Goal: Communication & Community: Ask a question

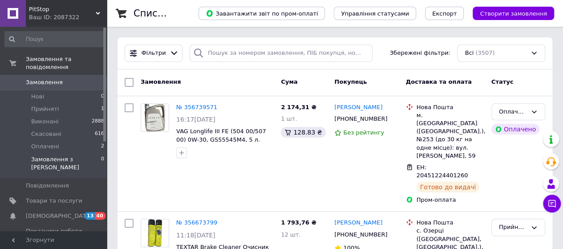
click at [63, 155] on span "Замовлення з [PERSON_NAME]" at bounding box center [66, 163] width 70 height 16
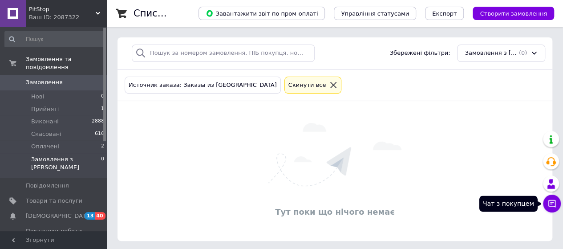
click at [552, 204] on icon at bounding box center [553, 204] width 8 height 8
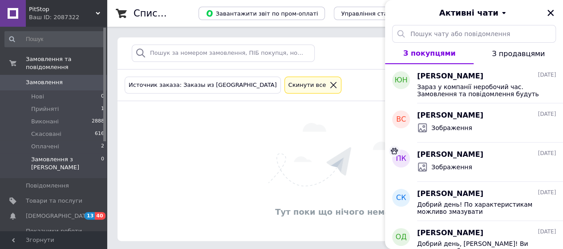
click at [344, 123] on img at bounding box center [335, 154] width 133 height 63
click at [299, 136] on img at bounding box center [335, 154] width 133 height 63
click at [547, 17] on button "Закрити" at bounding box center [551, 13] width 11 height 11
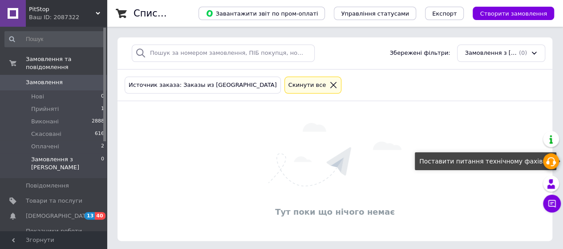
click at [550, 158] on icon at bounding box center [551, 161] width 11 height 11
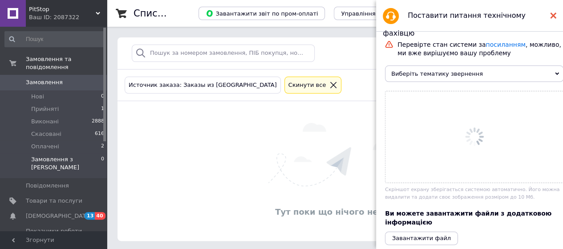
click at [554, 15] on use at bounding box center [553, 15] width 6 height 6
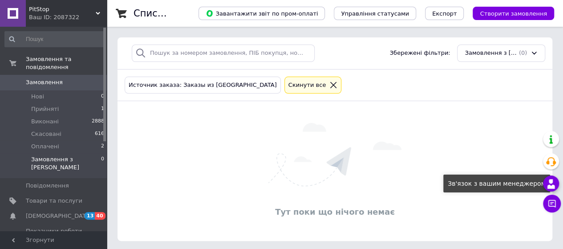
click at [549, 181] on icon at bounding box center [551, 184] width 11 height 11
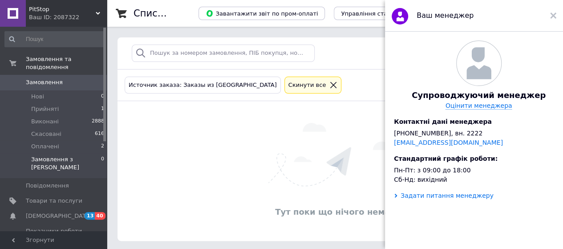
click at [439, 199] on div "Задати питання менеджеру" at bounding box center [447, 195] width 93 height 7
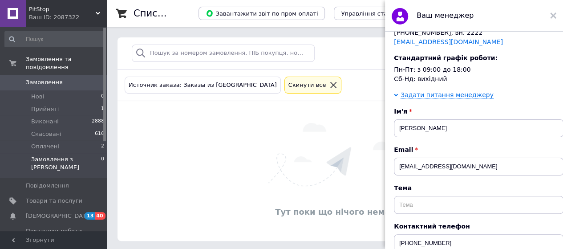
scroll to position [134, 0]
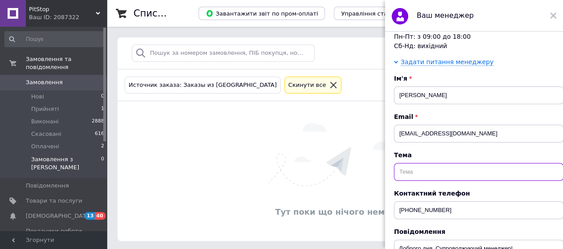
click at [429, 181] on input "text" at bounding box center [479, 172] width 170 height 18
type input "P"
drag, startPoint x: 477, startPoint y: 187, endPoint x: 345, endPoint y: 178, distance: 132.6
click at [345, 178] on body "PitStop Ваш ID: 2087322 Сайт PitStop Кабінет покупця Перевірити стан системи Ст…" at bounding box center [281, 126] width 563 height 252
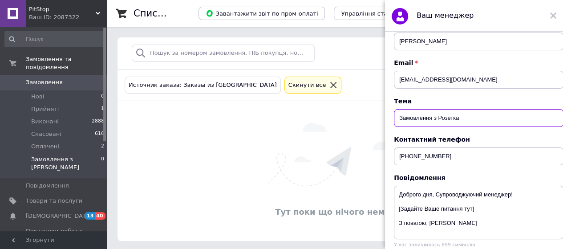
scroll to position [257, 0]
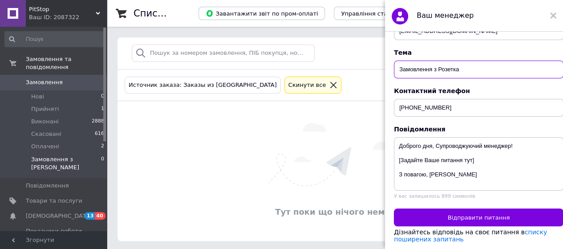
type input "Замовлення з Розетка"
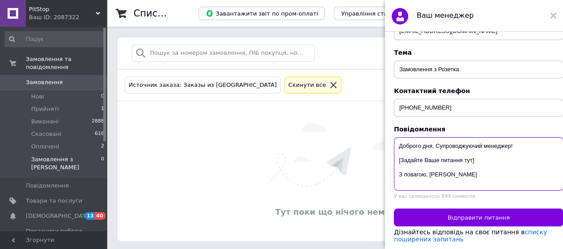
drag, startPoint x: 434, startPoint y: 138, endPoint x: 468, endPoint y: 177, distance: 51.4
click at [468, 177] on textarea "Доброго дня, Супроводжуючий менеджер! [Задайте Ваше питання тут] З повагою, [PE…" at bounding box center [479, 163] width 170 height 53
paste textarea "Замовлення з Розетка"
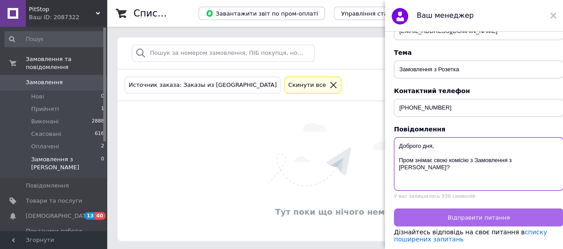
type textarea "Доброго дня, Пром знімає свою комісію з Замовлення з [PERSON_NAME]?"
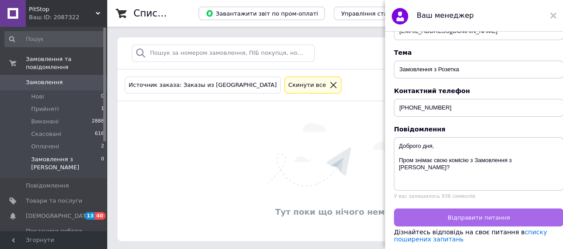
click at [471, 214] on span "Відправити питання" at bounding box center [479, 217] width 62 height 7
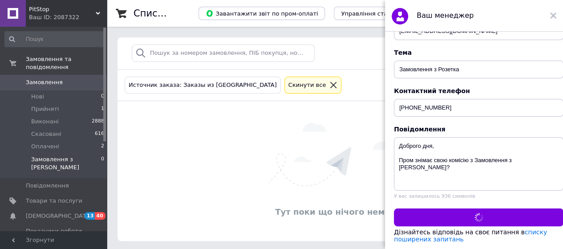
scroll to position [0, 0]
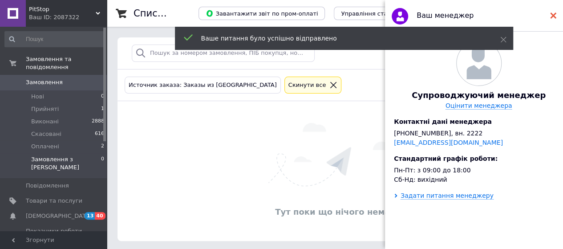
click at [552, 16] on icon at bounding box center [553, 15] width 6 height 6
